Goal: Information Seeking & Learning: Learn about a topic

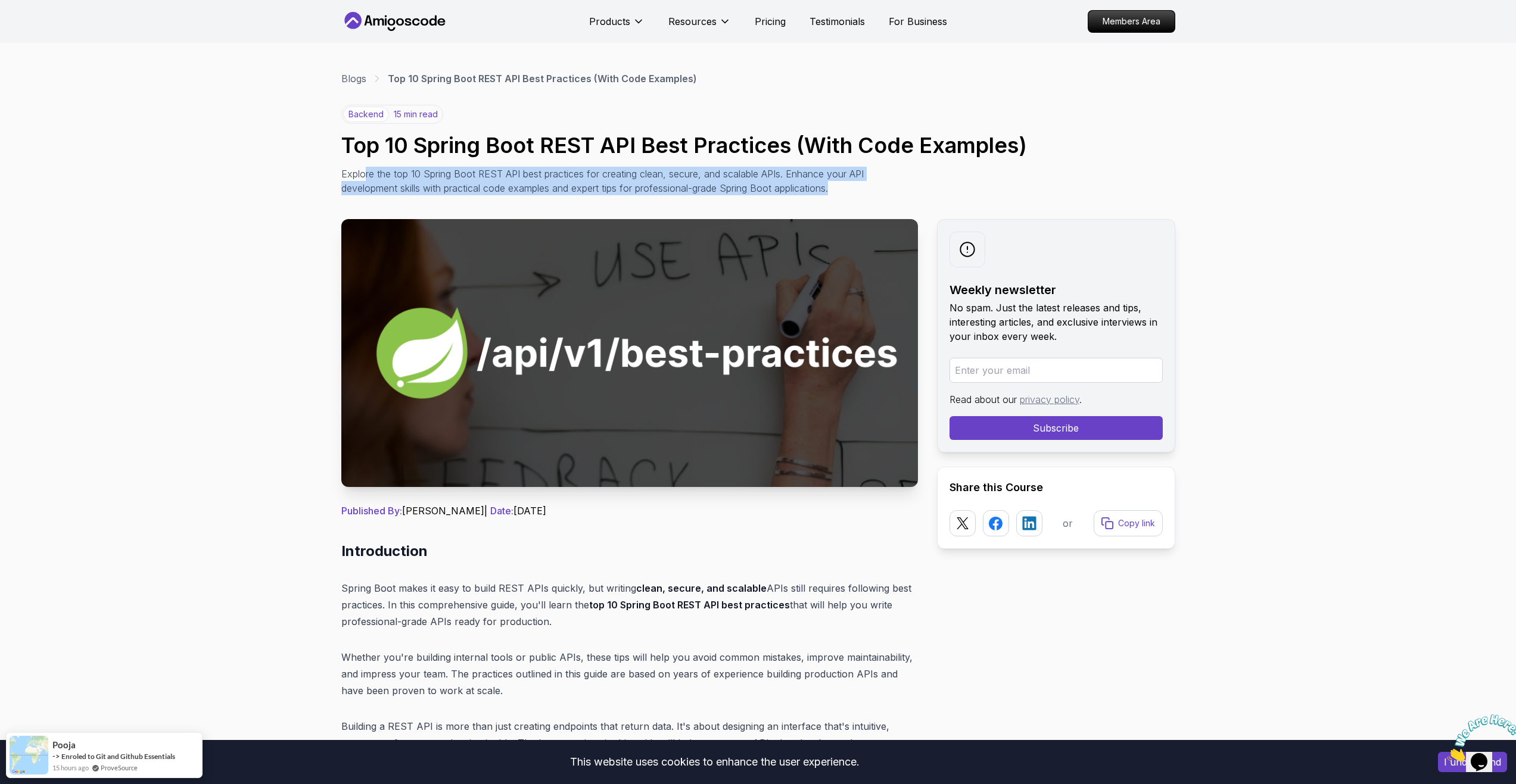
drag, startPoint x: 367, startPoint y: 172, endPoint x: 880, endPoint y: 195, distance: 513.5
click at [880, 195] on div "backend 15 min read Top 10 Spring Boot REST API Best Practices (With Code Examp…" at bounding box center [759, 150] width 834 height 91
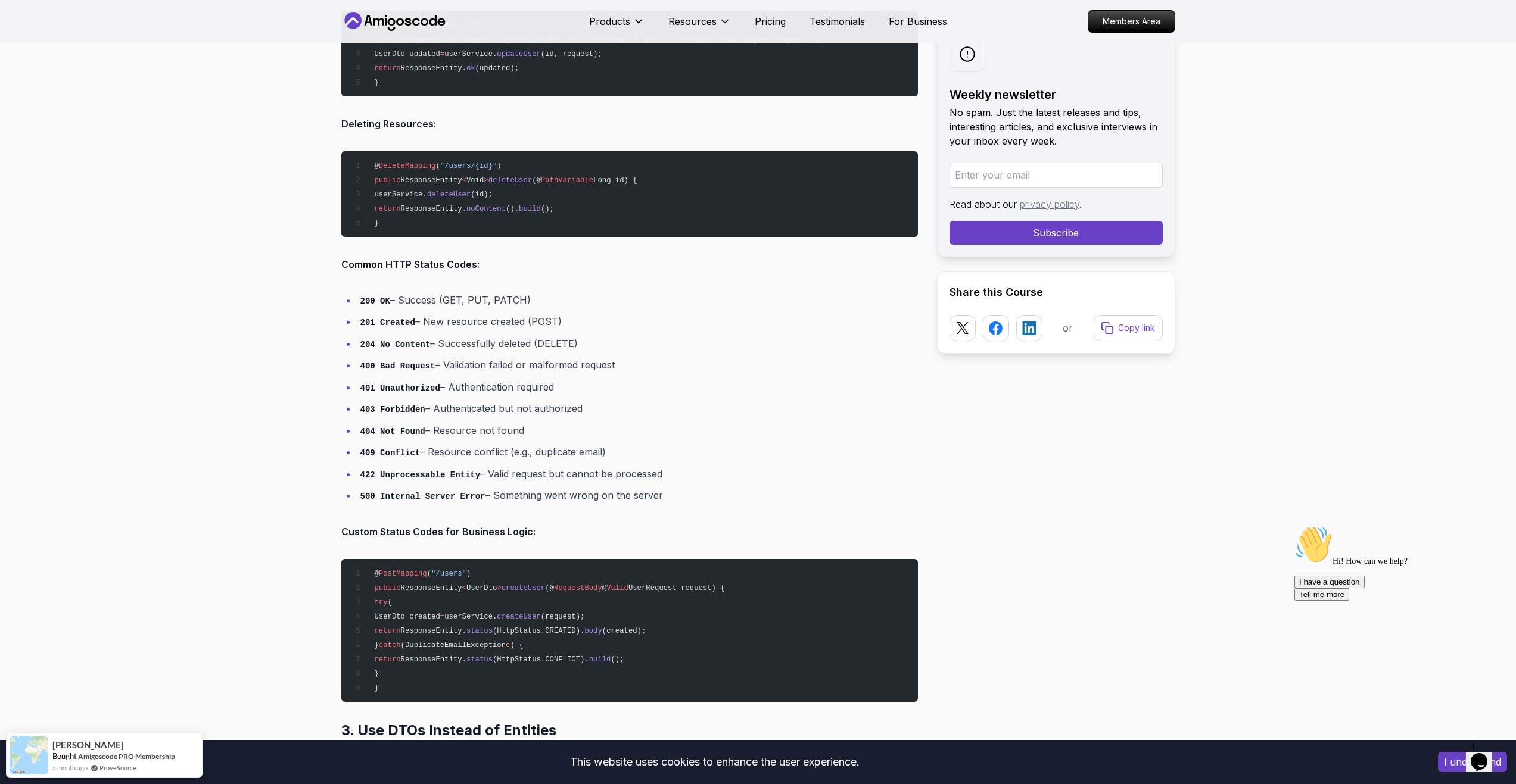
scroll to position [2382, 0]
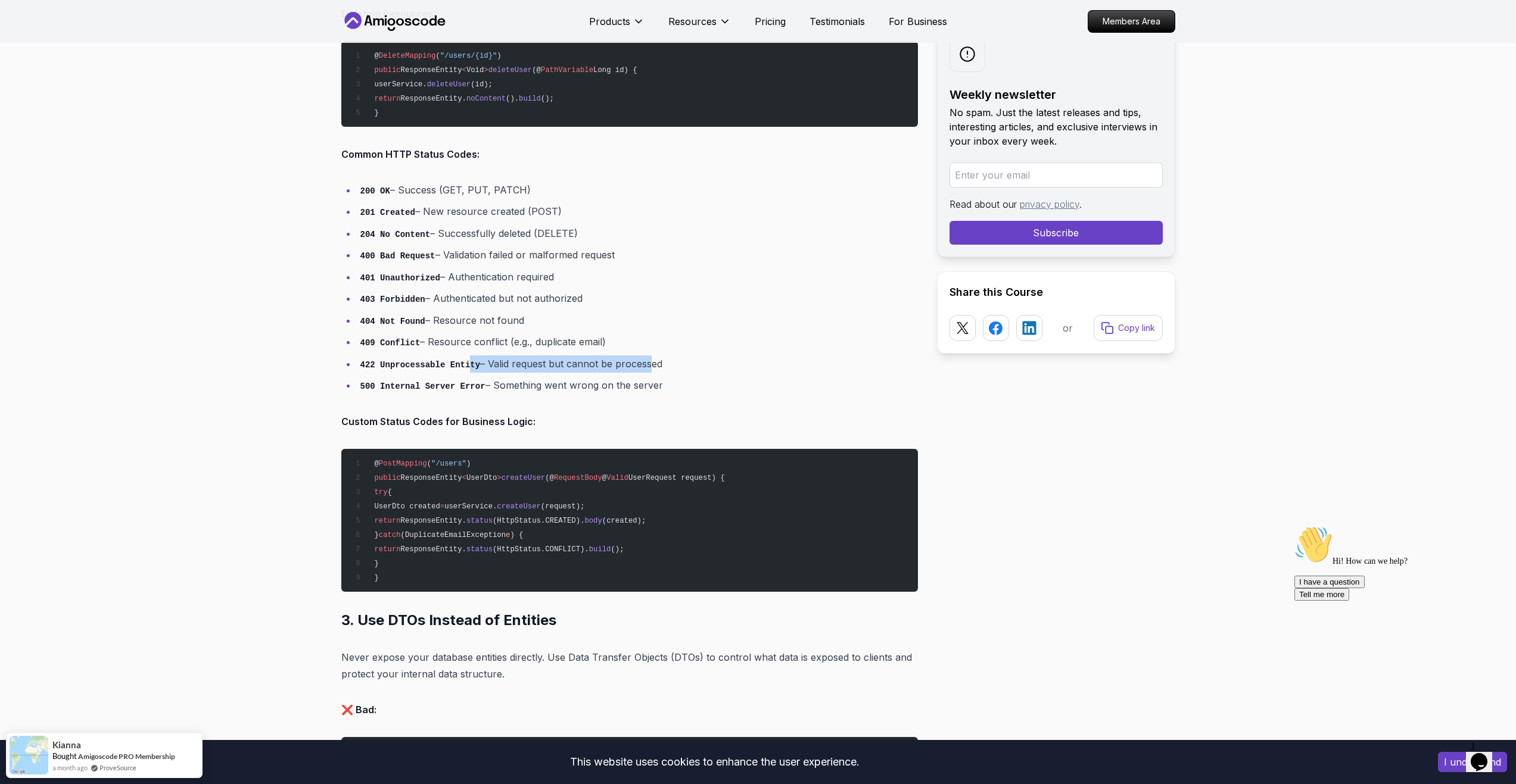
drag, startPoint x: 461, startPoint y: 356, endPoint x: 639, endPoint y: 354, distance: 178.0
click at [639, 354] on ul "200 OK – Success (GET, PUT, PATCH) 201 Created – New resource created (POST) 20…" at bounding box center [630, 287] width 577 height 212
drag, startPoint x: 688, startPoint y: 367, endPoint x: 353, endPoint y: 368, distance: 335.0
click at [353, 368] on ul "200 OK – Success (GET, PUT, PATCH) 201 Created – New resource created (POST) 20…" at bounding box center [630, 287] width 577 height 212
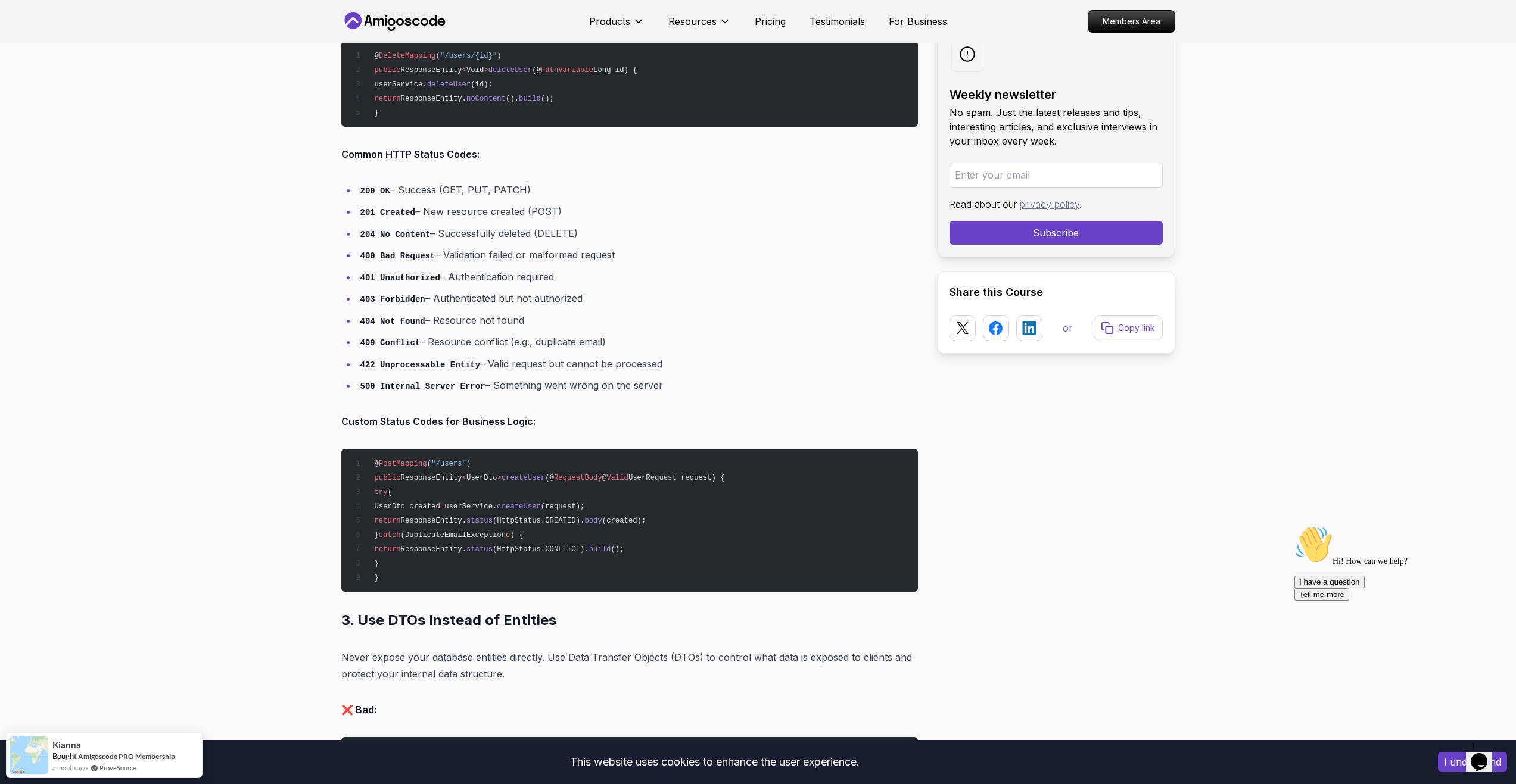
click at [353, 368] on ul "200 OK – Success (GET, PUT, PATCH) 201 Created – New resource created (POST) 20…" at bounding box center [630, 287] width 577 height 212
drag, startPoint x: 363, startPoint y: 347, endPoint x: 607, endPoint y: 337, distance: 244.2
click at [607, 337] on li "409 Conflict – Resource conflict (e.g., duplicate email)" at bounding box center [637, 341] width 562 height 17
click at [407, 327] on li "404 Not Found – Resource not found" at bounding box center [637, 320] width 562 height 17
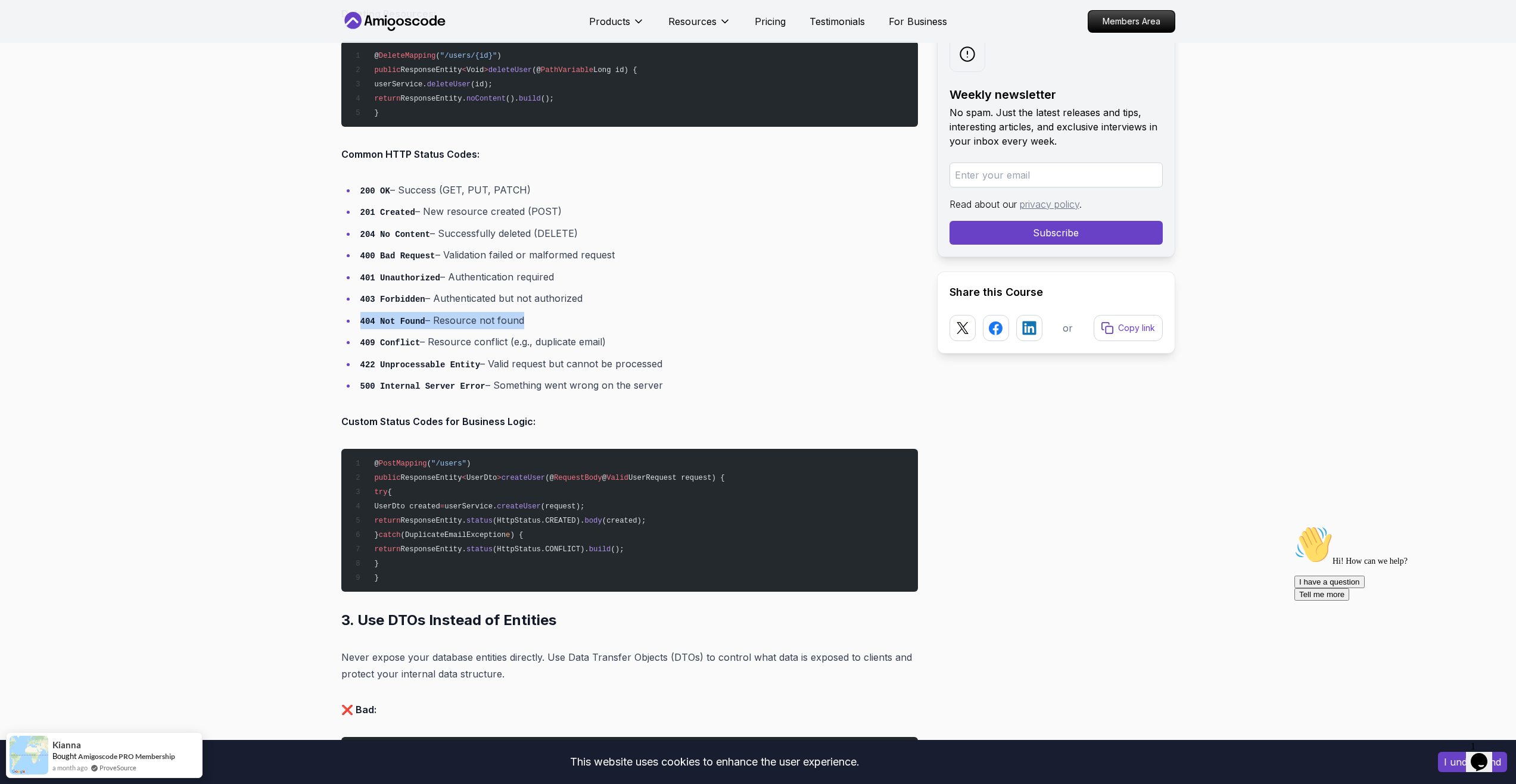
click at [407, 327] on li "404 Not Found – Resource not found" at bounding box center [637, 320] width 562 height 17
click at [429, 252] on li "400 Bad Request – Validation failed or malformed request" at bounding box center [637, 255] width 562 height 17
click at [425, 270] on li "401 Unauthorized – Authentication required" at bounding box center [637, 277] width 562 height 17
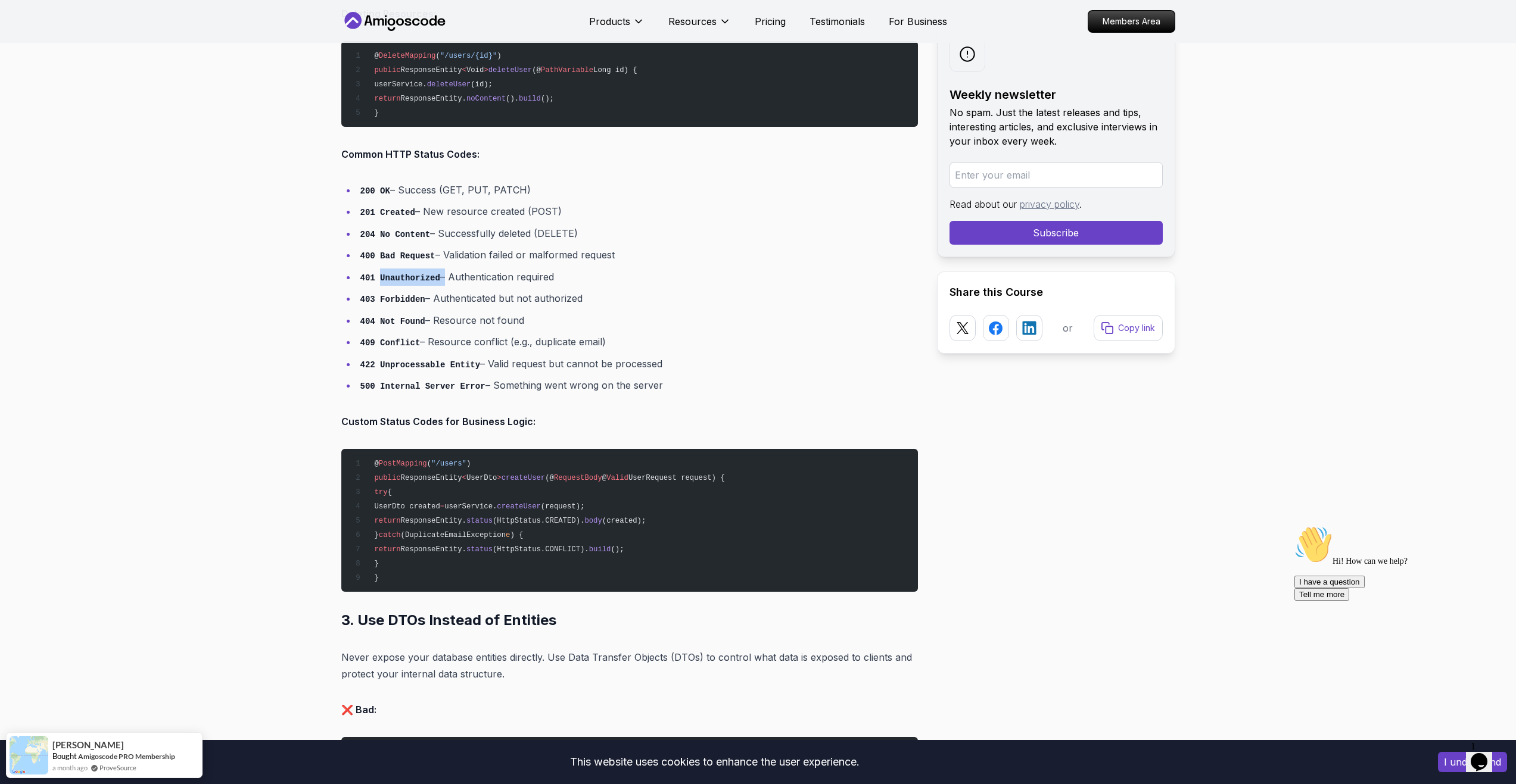
click at [425, 270] on li "401 Unauthorized – Authentication required" at bounding box center [637, 277] width 562 height 17
click at [425, 274] on code "401 Unauthorized" at bounding box center [401, 278] width 80 height 10
click at [424, 301] on li "403 Forbidden – Authenticated but not authorized" at bounding box center [637, 298] width 562 height 17
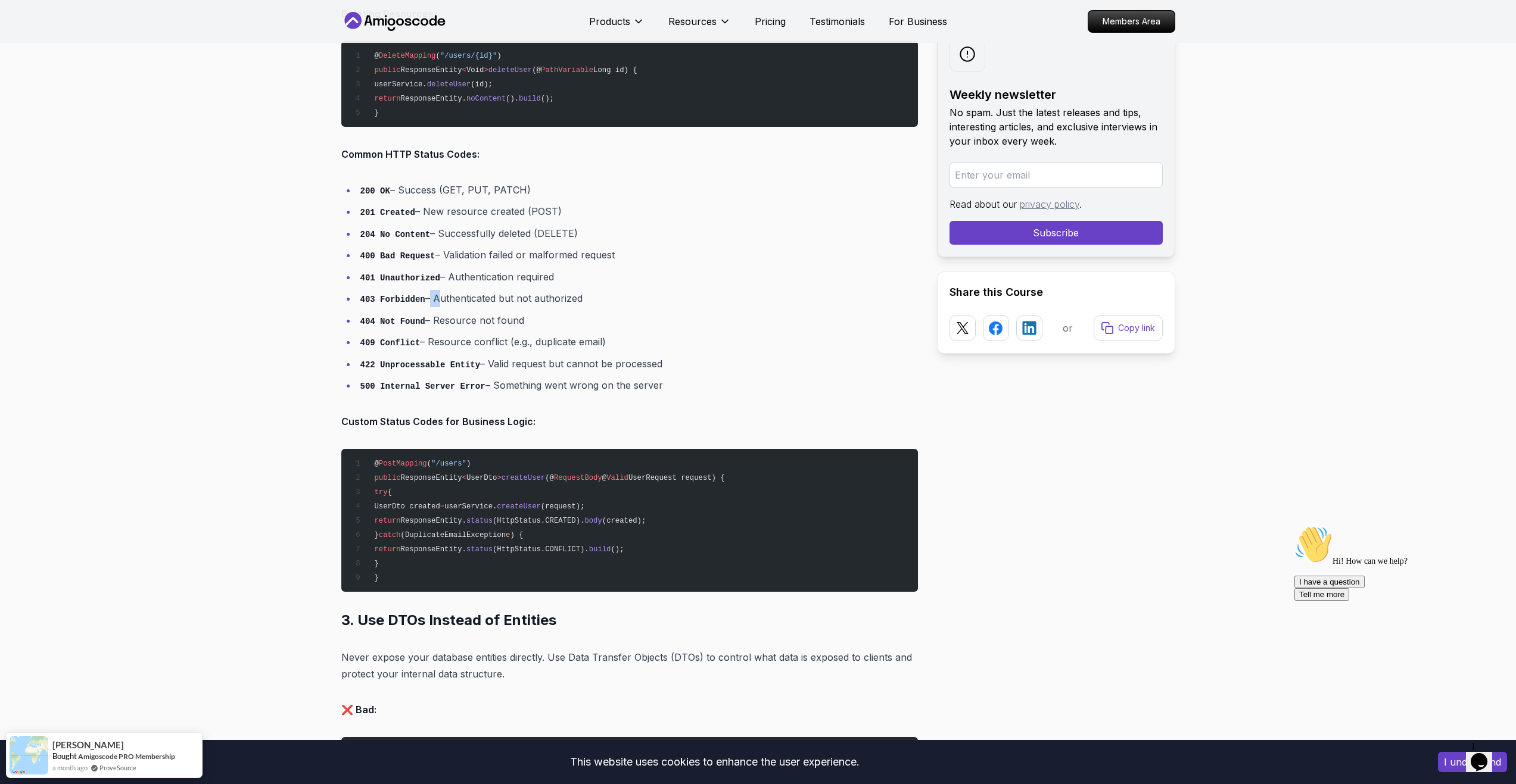
click at [424, 301] on li "403 Forbidden – Authenticated but not authorized" at bounding box center [637, 298] width 562 height 17
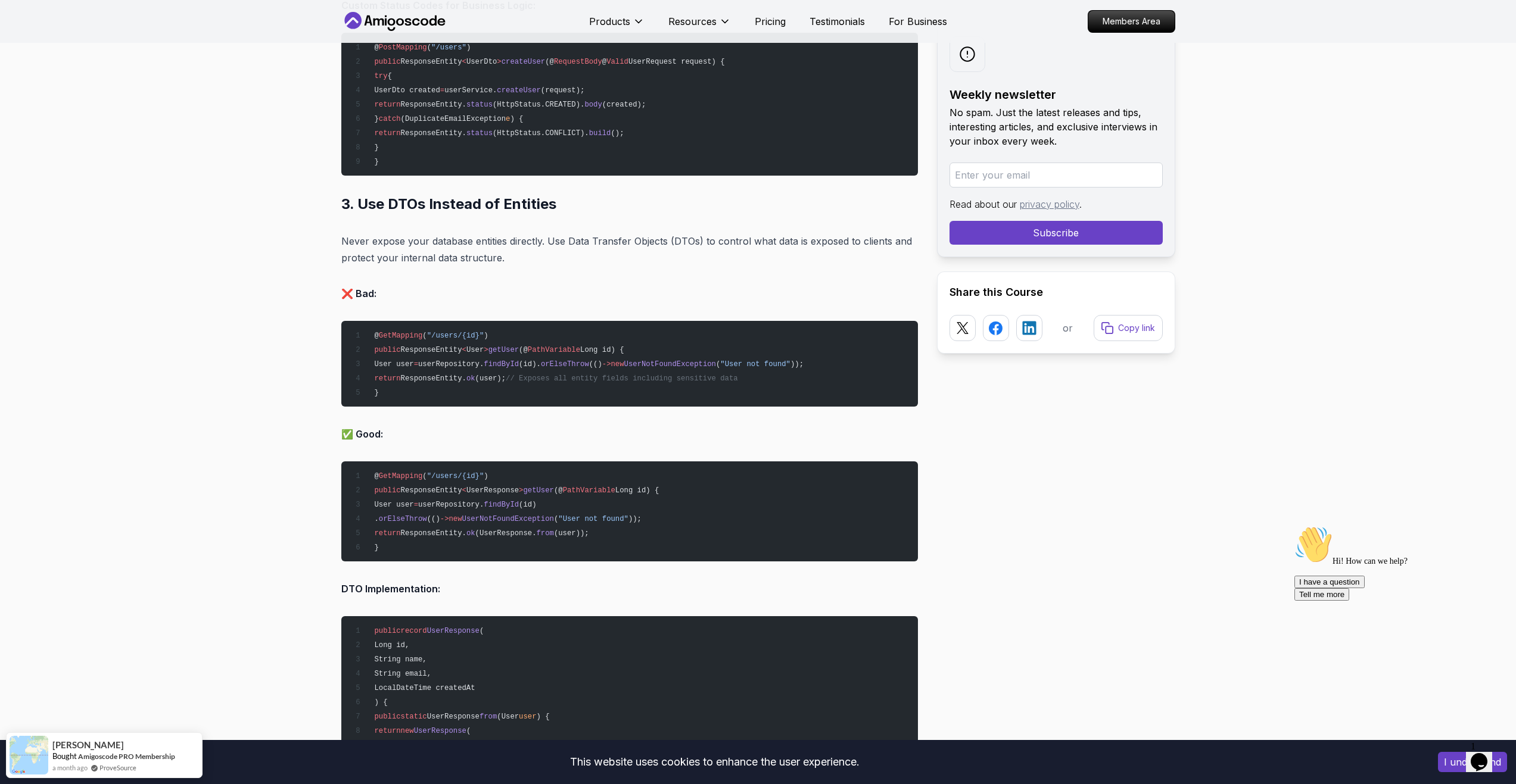
scroll to position [2798, 0]
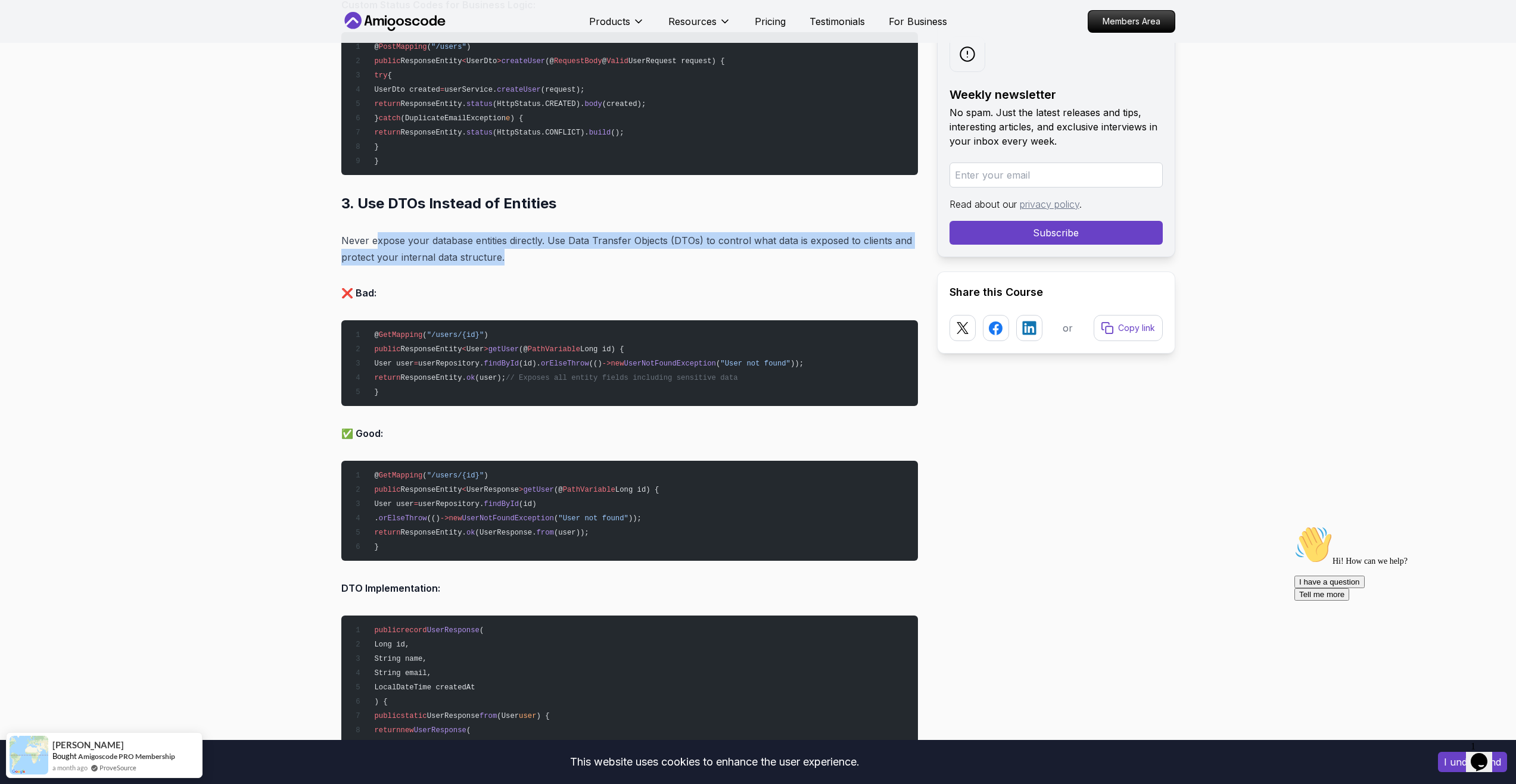
drag, startPoint x: 374, startPoint y: 241, endPoint x: 550, endPoint y: 258, distance: 176.8
click at [550, 258] on p "Never expose your database entities directly. Use Data Transfer Objects (DTOs) …" at bounding box center [630, 248] width 577 height 33
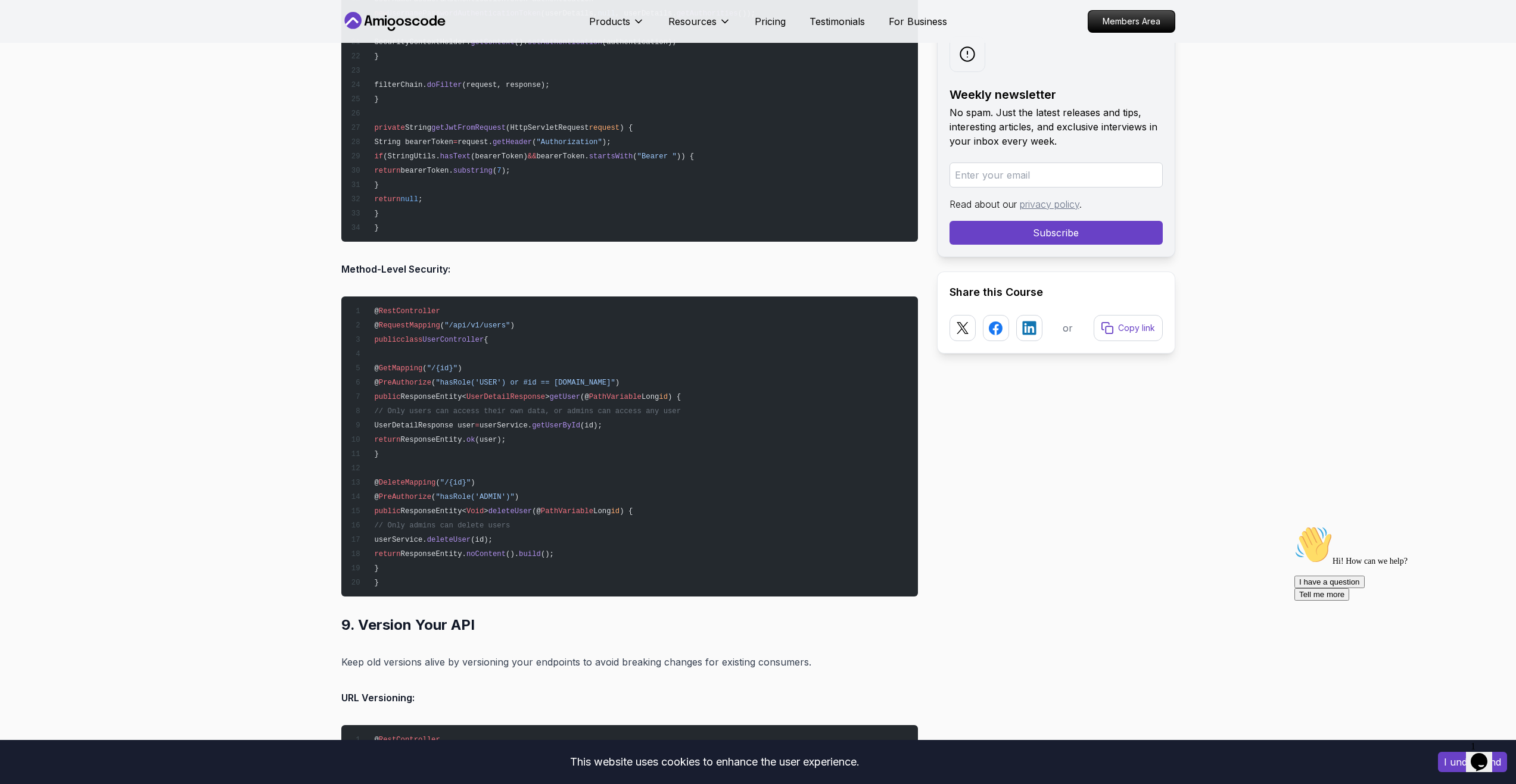
scroll to position [11194, 0]
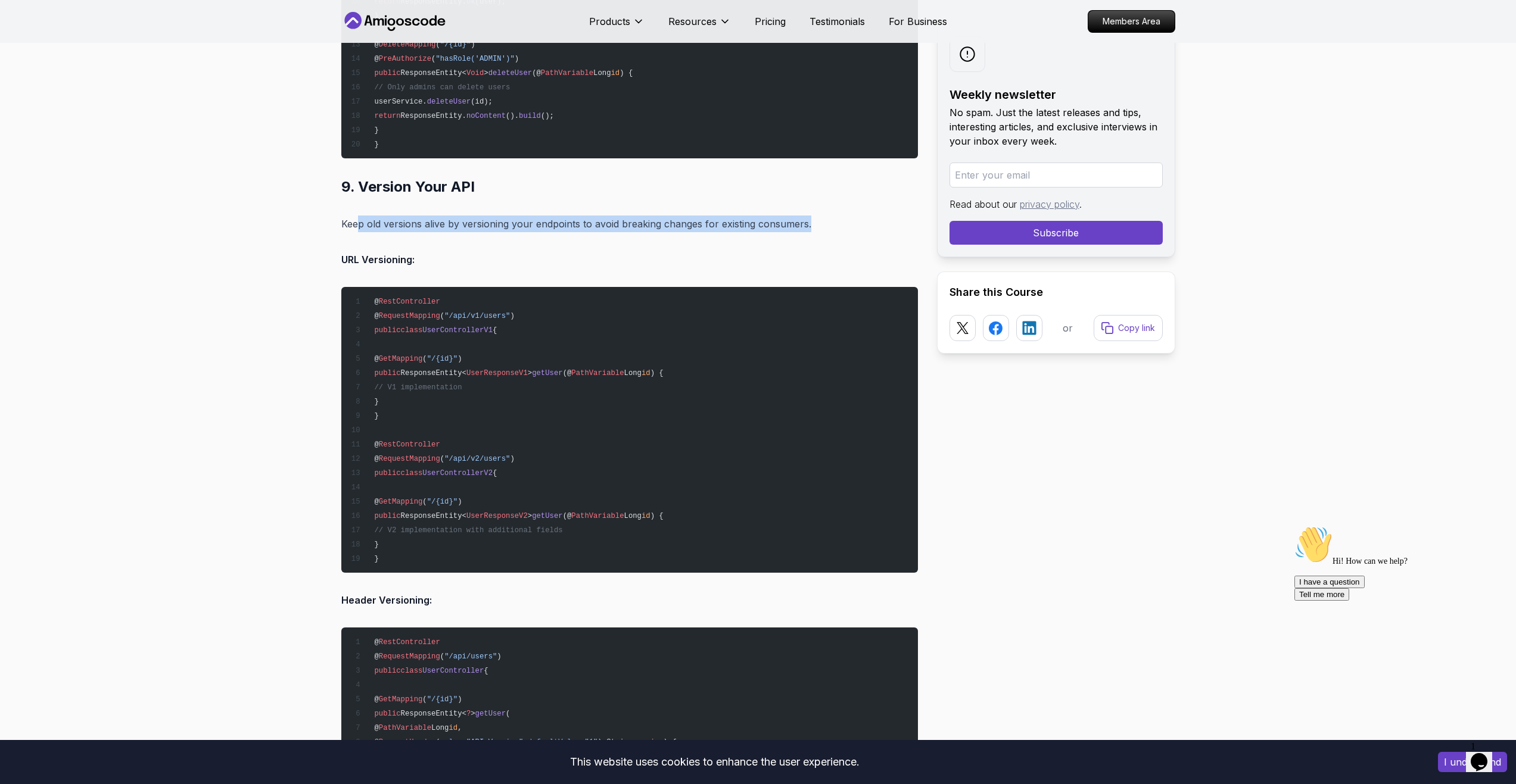
drag, startPoint x: 359, startPoint y: 221, endPoint x: 821, endPoint y: 214, distance: 462.1
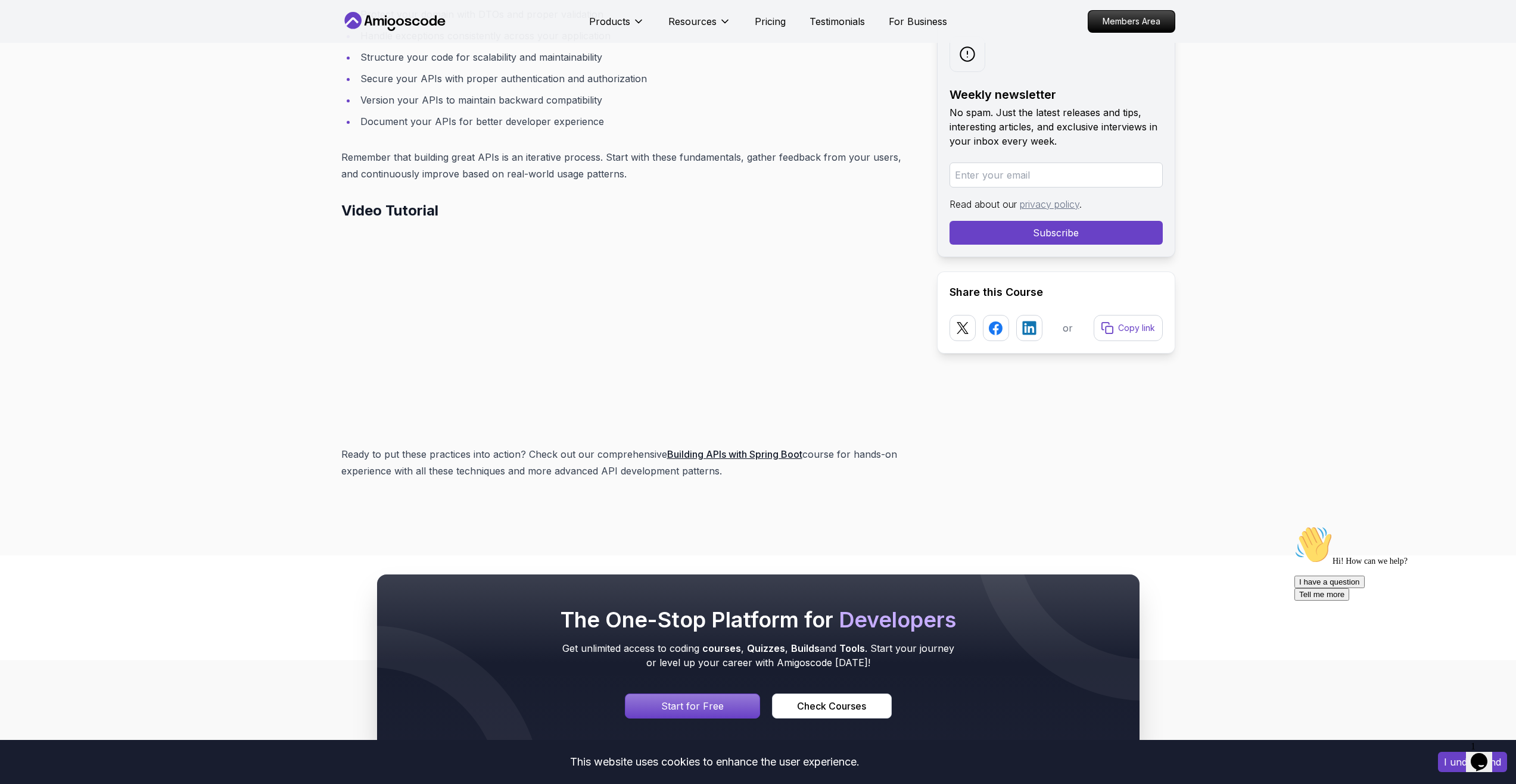
scroll to position [15720, 0]
